Goal: Task Accomplishment & Management: Manage account settings

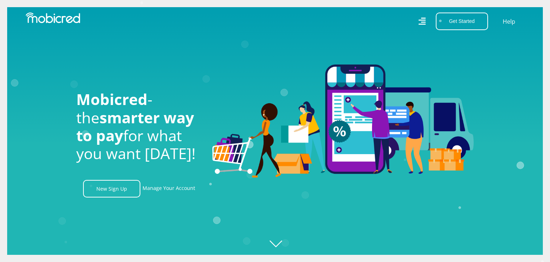
scroll to position [0, 510]
click at [178, 190] on link "Manage Your Account" at bounding box center [168, 189] width 53 height 18
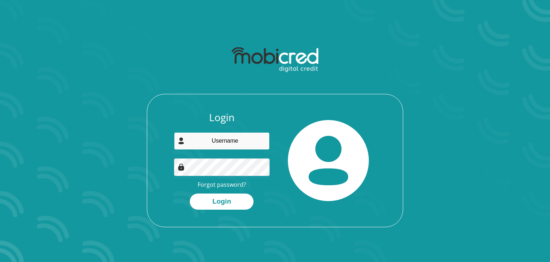
click at [208, 145] on input "email" at bounding box center [222, 141] width 96 height 18
type input "[EMAIL_ADDRESS][DOMAIN_NAME]"
click at [227, 188] on link "Forgot password?" at bounding box center [222, 184] width 48 height 8
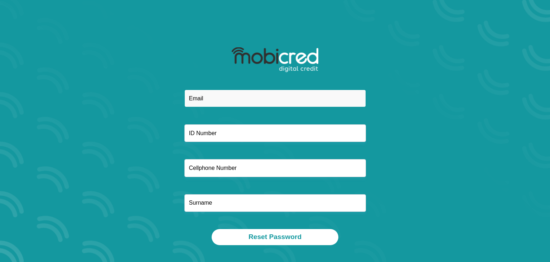
click at [211, 98] on input "email" at bounding box center [274, 98] width 181 height 18
